Goal: Information Seeking & Learning: Learn about a topic

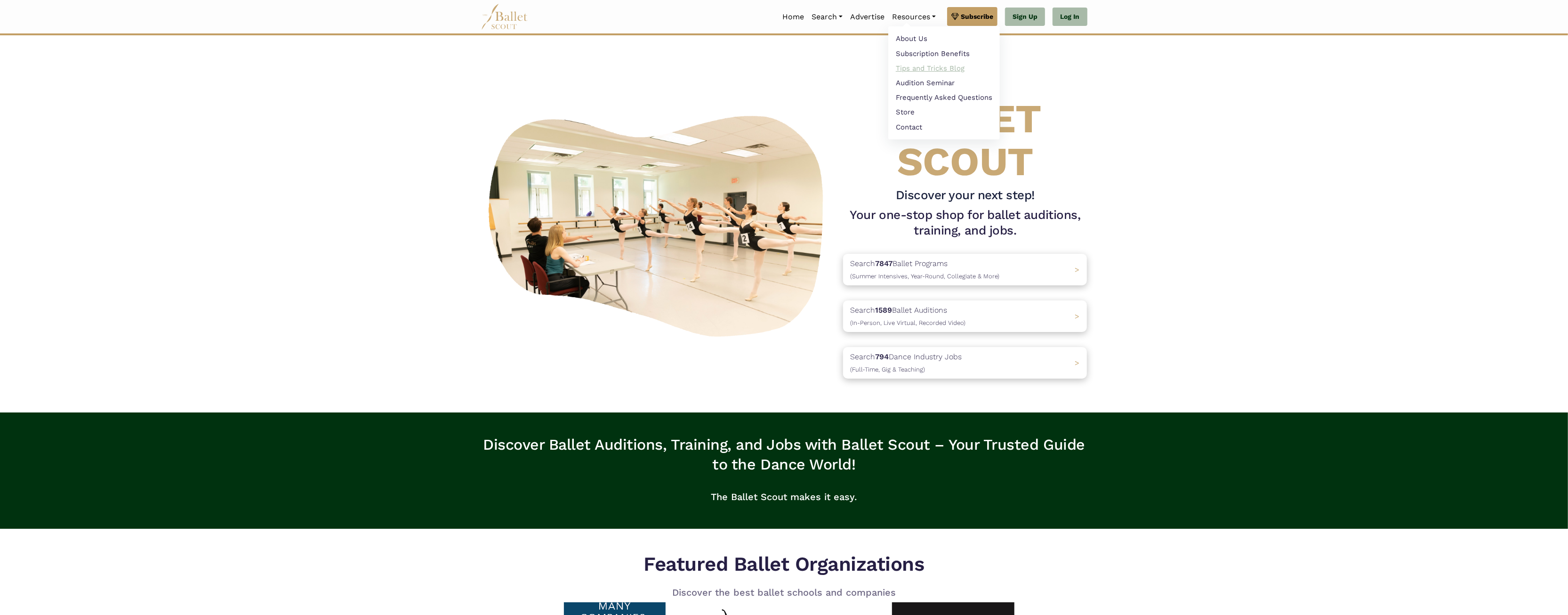
click at [955, 66] on link "Tips and Tricks Blog" at bounding box center [943, 68] width 111 height 14
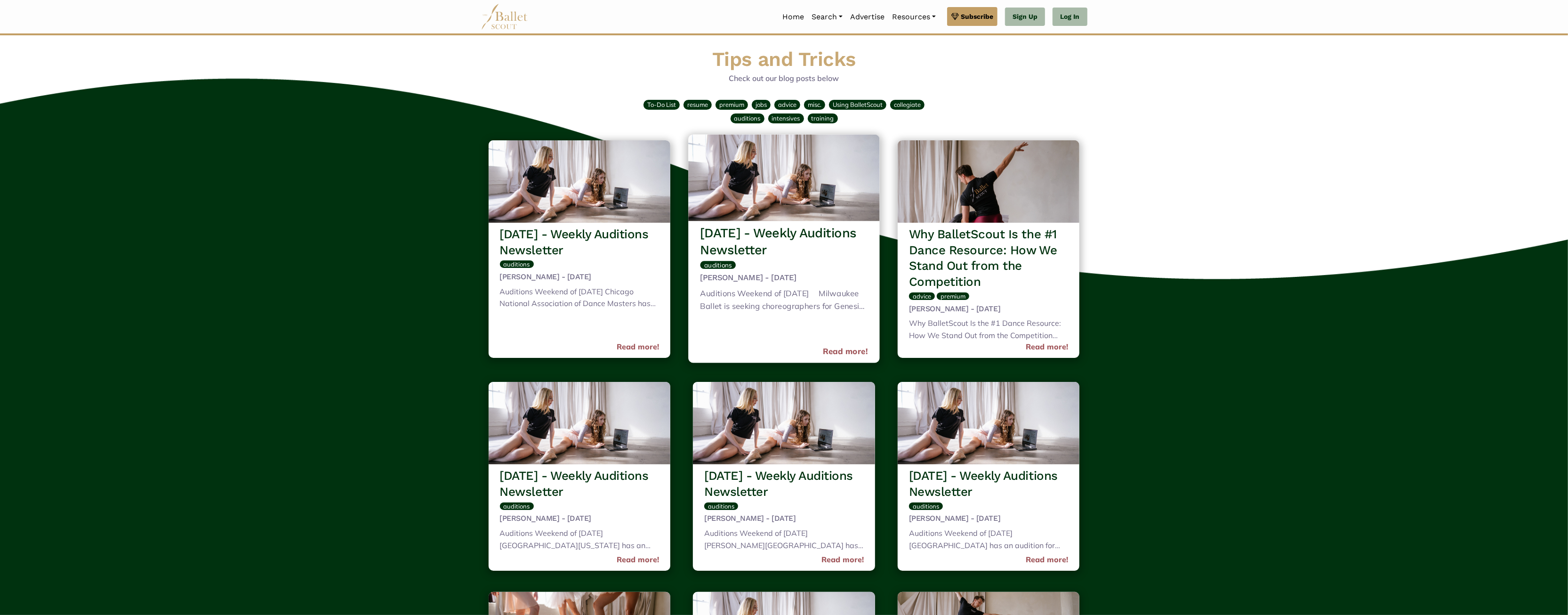
click at [764, 165] on img at bounding box center [784, 177] width 191 height 86
click at [836, 352] on link "Read more!" at bounding box center [846, 352] width 45 height 13
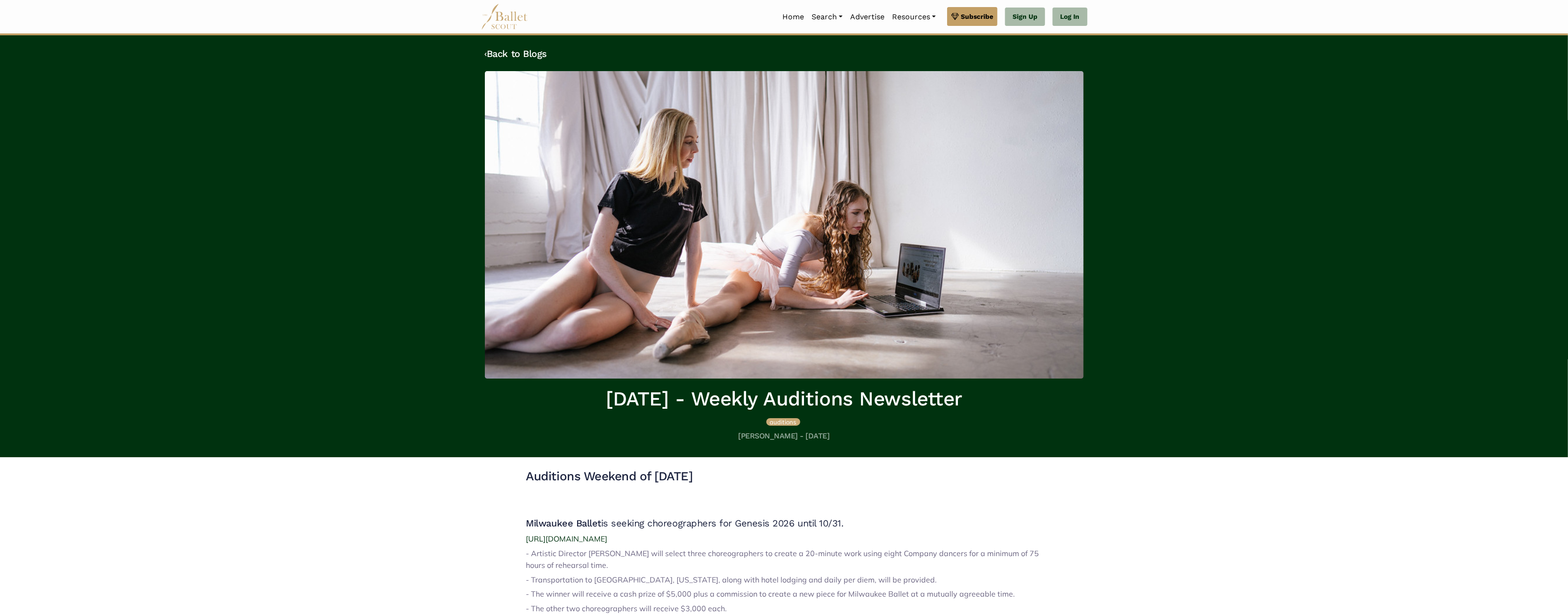
click at [497, 22] on img at bounding box center [504, 16] width 47 height 26
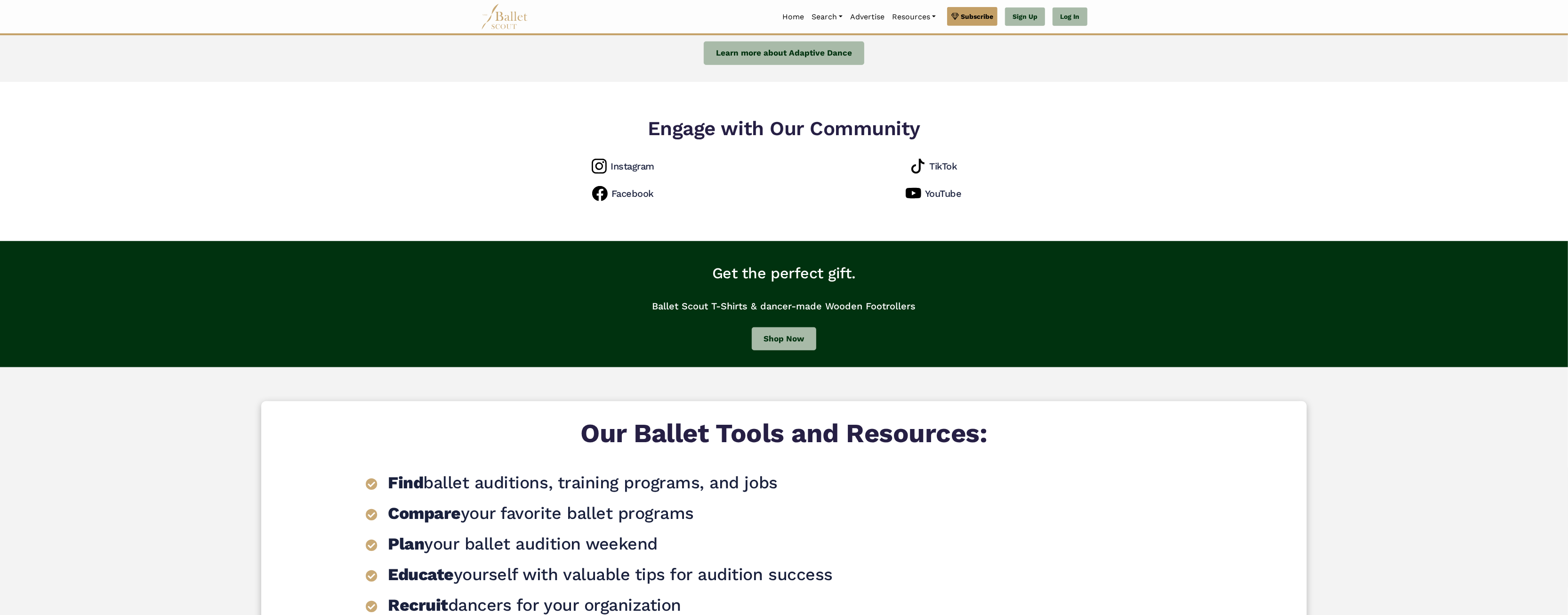
scroll to position [942, 0]
